Goal: Find specific page/section: Find specific page/section

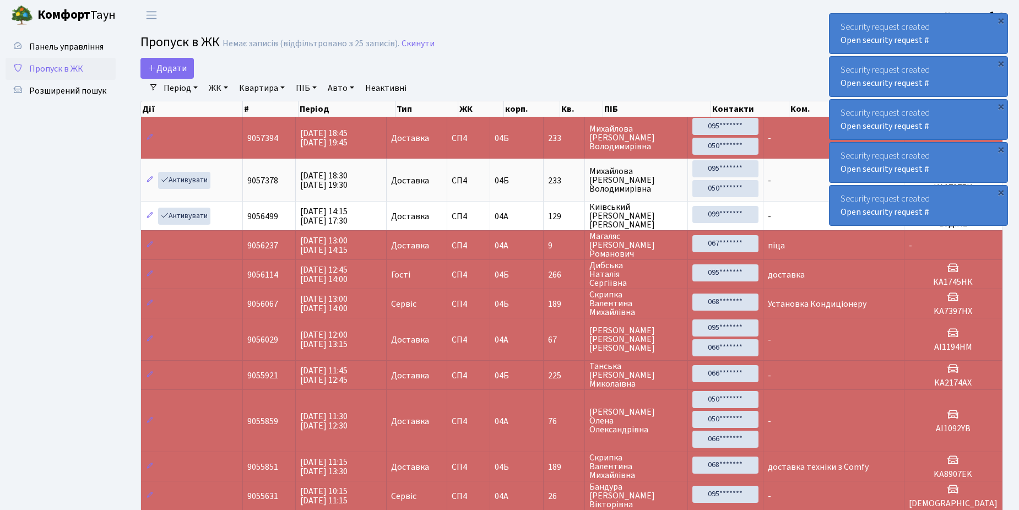
select select "25"
click at [71, 90] on span "Розширений пошук" at bounding box center [67, 91] width 77 height 12
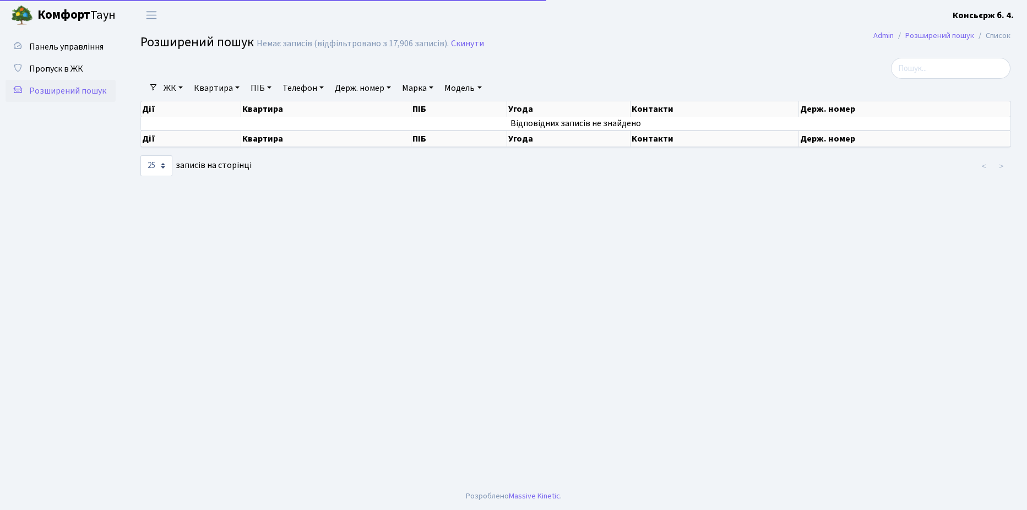
select select "25"
click at [923, 67] on input "search" at bounding box center [951, 68] width 120 height 21
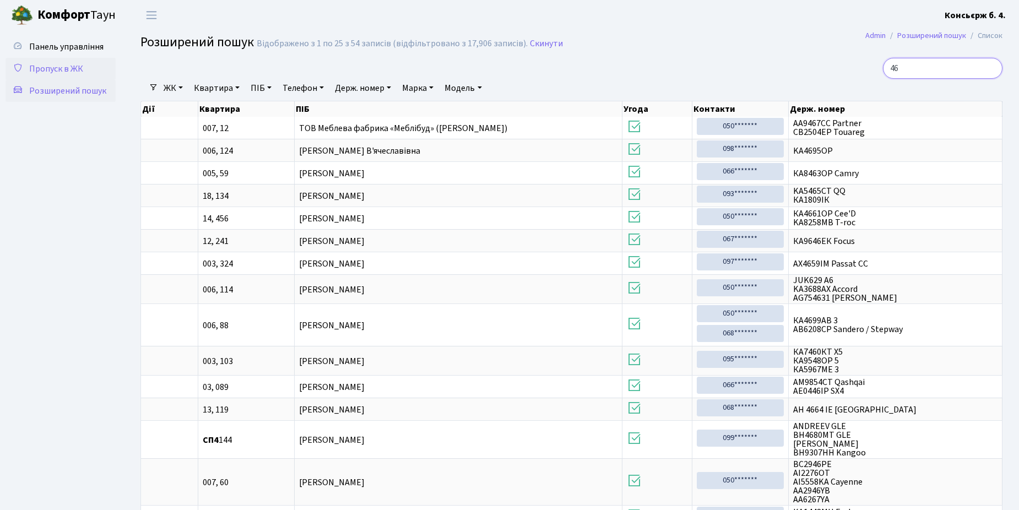
type input "46"
click at [51, 67] on span "Пропуск в ЖК" at bounding box center [56, 69] width 54 height 12
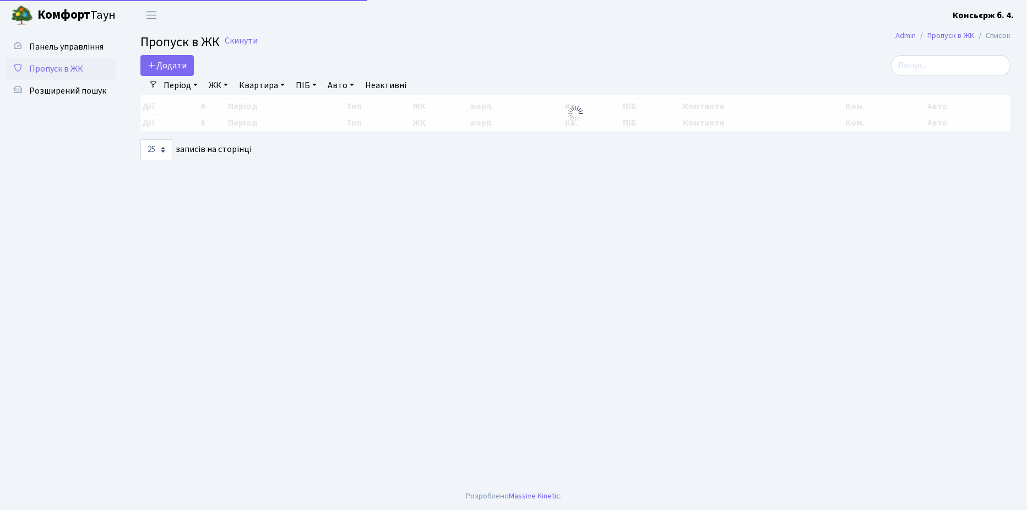
select select "25"
